Goal: Task Accomplishment & Management: Manage account settings

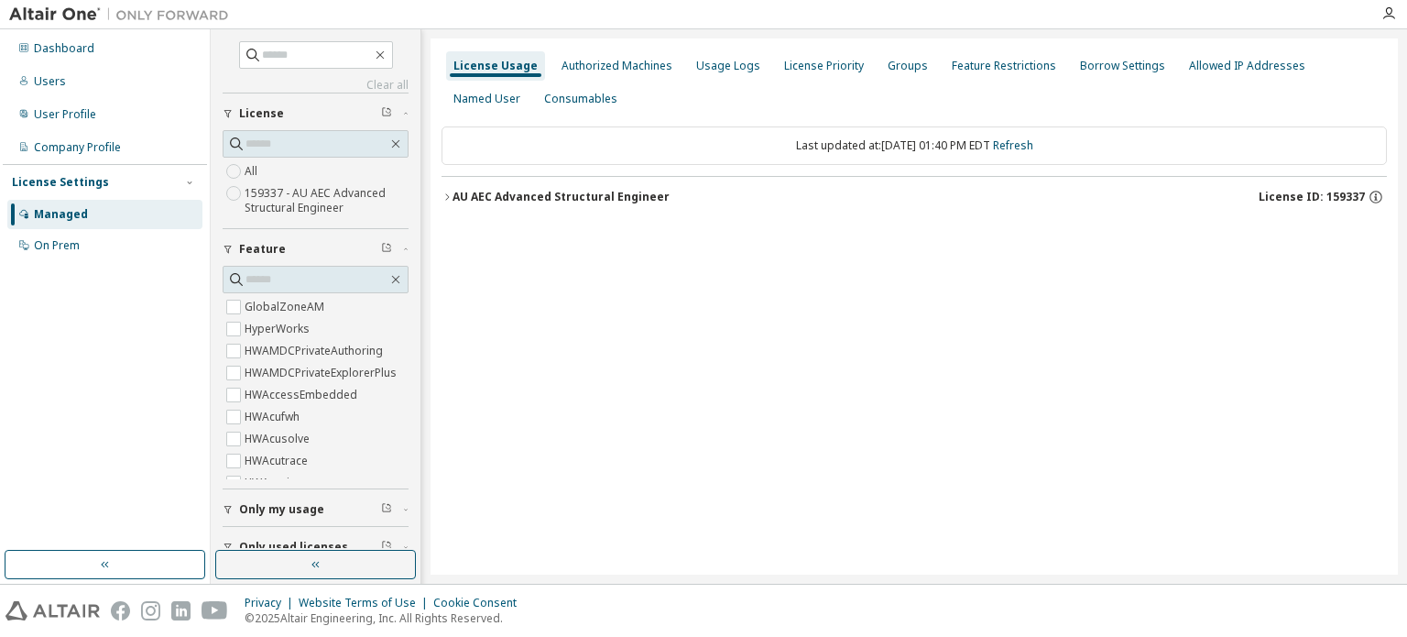
click at [487, 204] on button "AU AEC Advanced Structural Engineer License ID: 159337" at bounding box center [914, 197] width 945 height 40
click at [521, 201] on div "AU AEC Advanced Structural Engineer" at bounding box center [561, 197] width 217 height 15
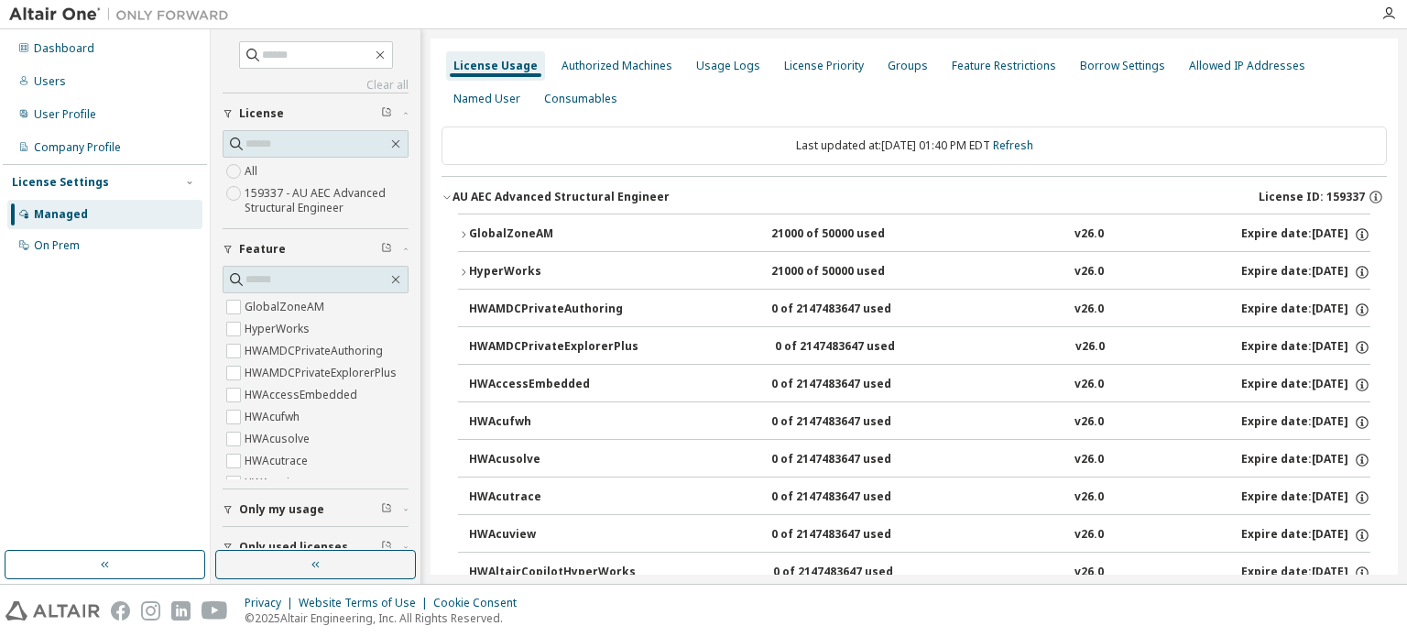
click at [496, 234] on div "GlobalZoneAM" at bounding box center [551, 234] width 165 height 16
